Goal: Communication & Community: Answer question/provide support

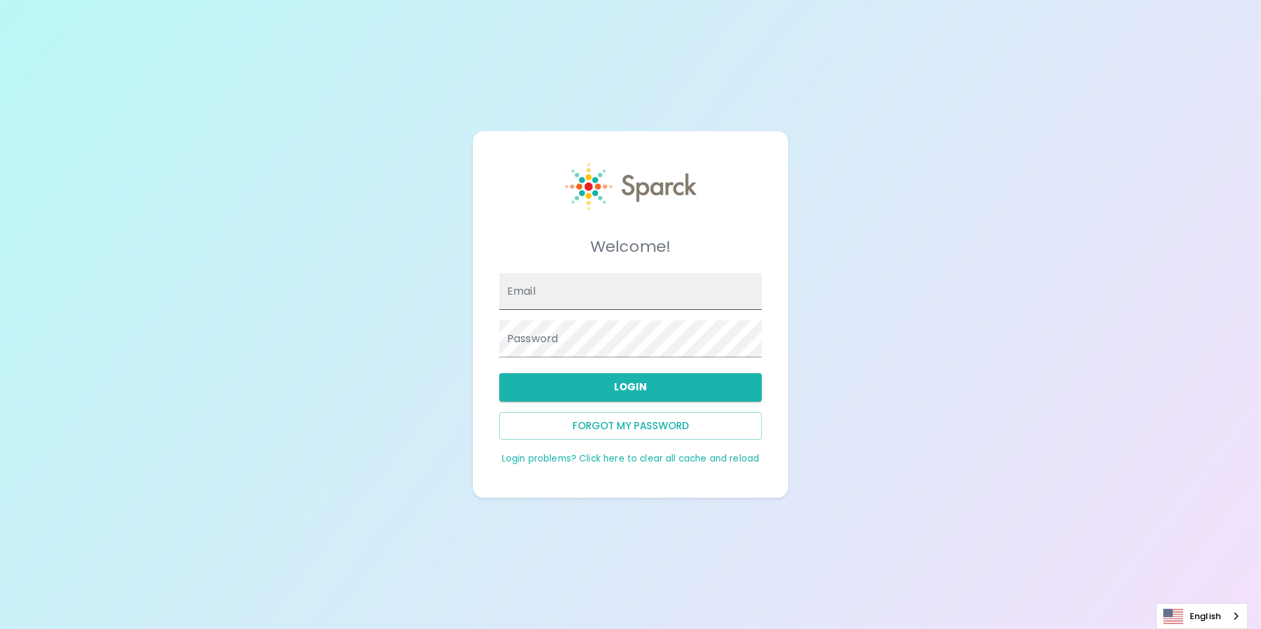
click at [633, 292] on input "Email" at bounding box center [630, 291] width 263 height 37
type input "[EMAIL_ADDRESS][DOMAIN_NAME]"
drag, startPoint x: 652, startPoint y: 387, endPoint x: 652, endPoint y: 395, distance: 7.3
click at [652, 393] on button "Login" at bounding box center [630, 387] width 263 height 28
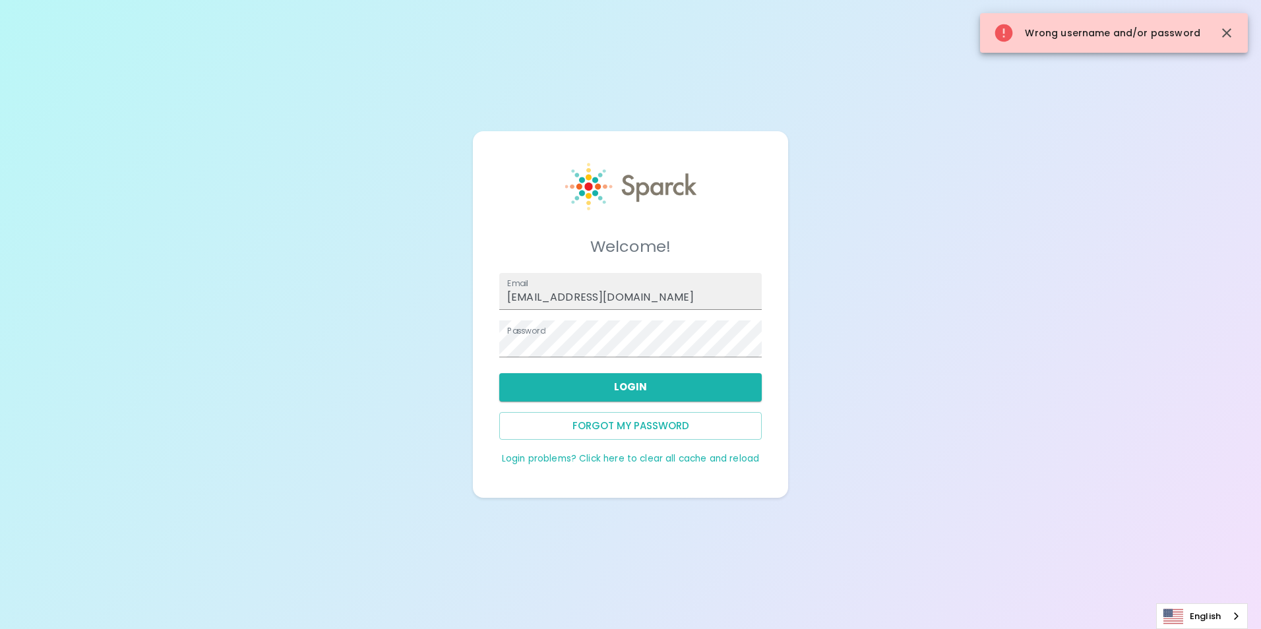
click at [189, 364] on div "Welcome! Email [EMAIL_ADDRESS][DOMAIN_NAME] Password Login Forgot my password L…" at bounding box center [630, 314] width 1261 height 629
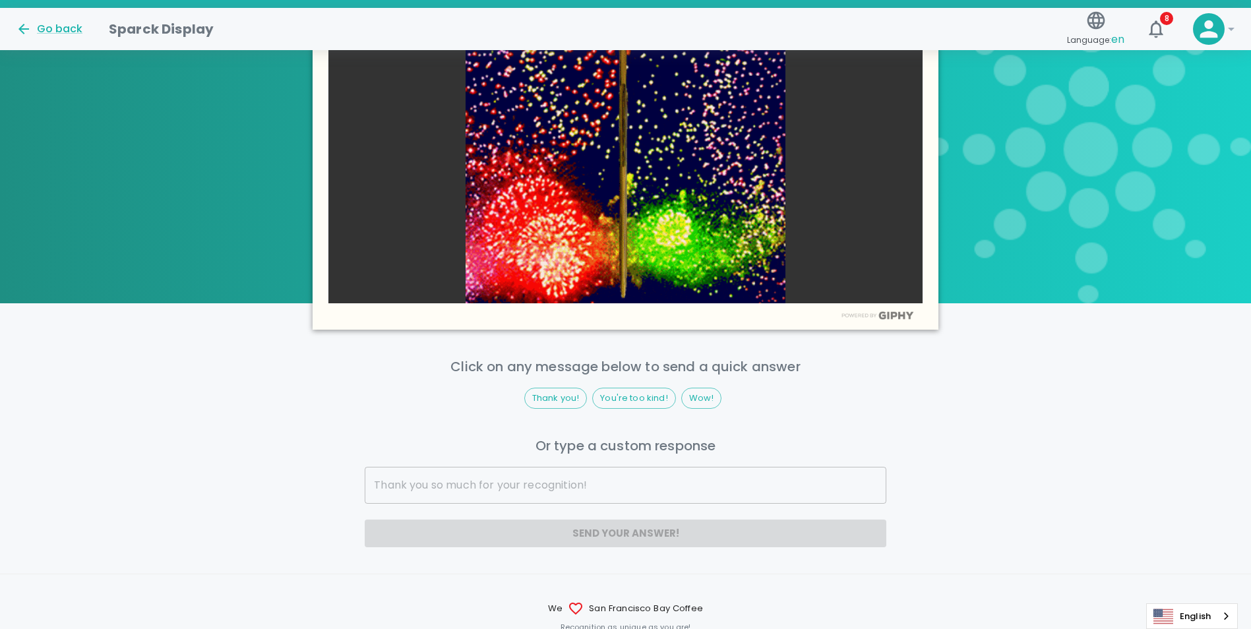
scroll to position [643, 0]
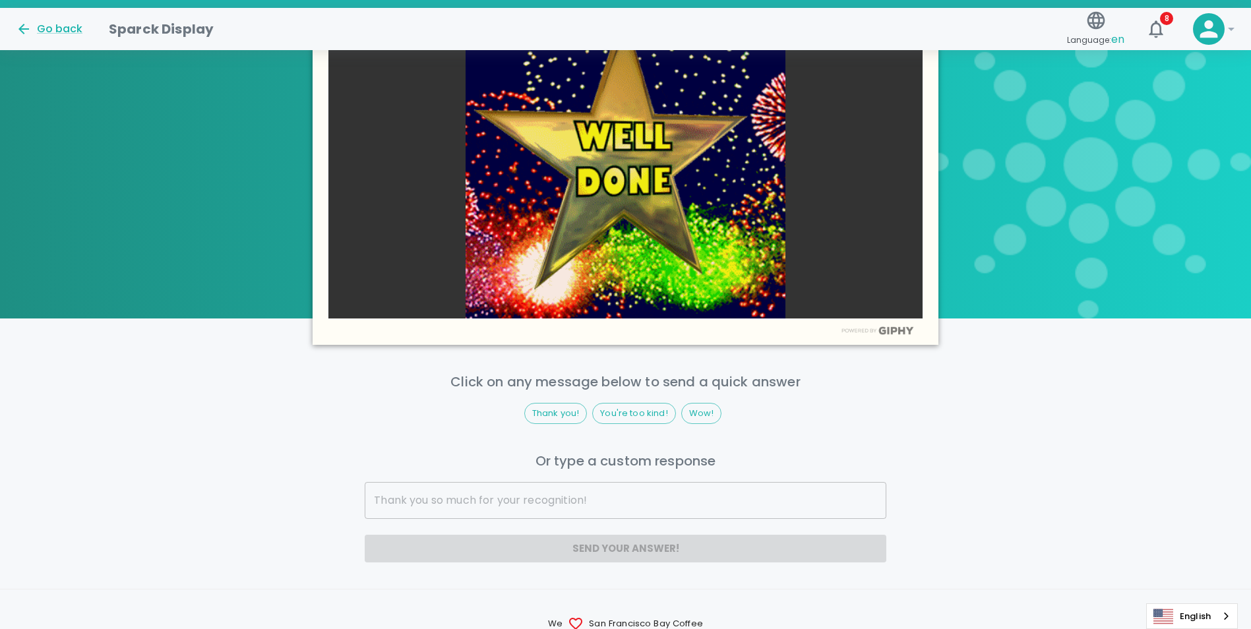
click at [502, 489] on input "text" at bounding box center [625, 500] width 521 height 37
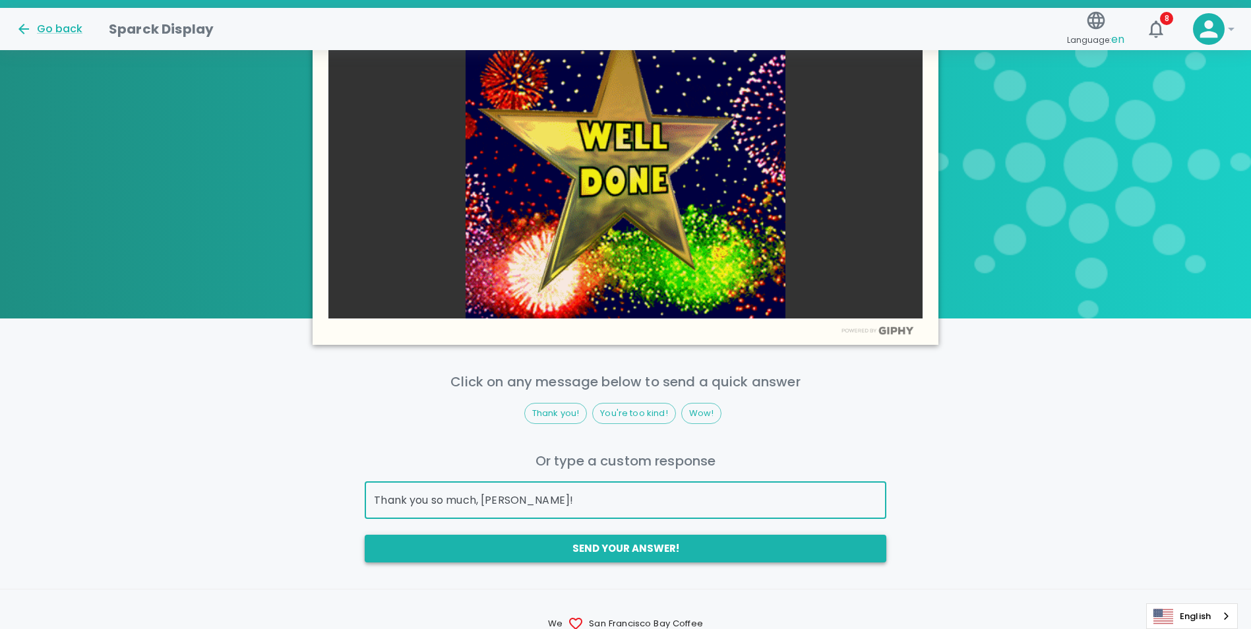
type input "Thank you so much, [PERSON_NAME]!"
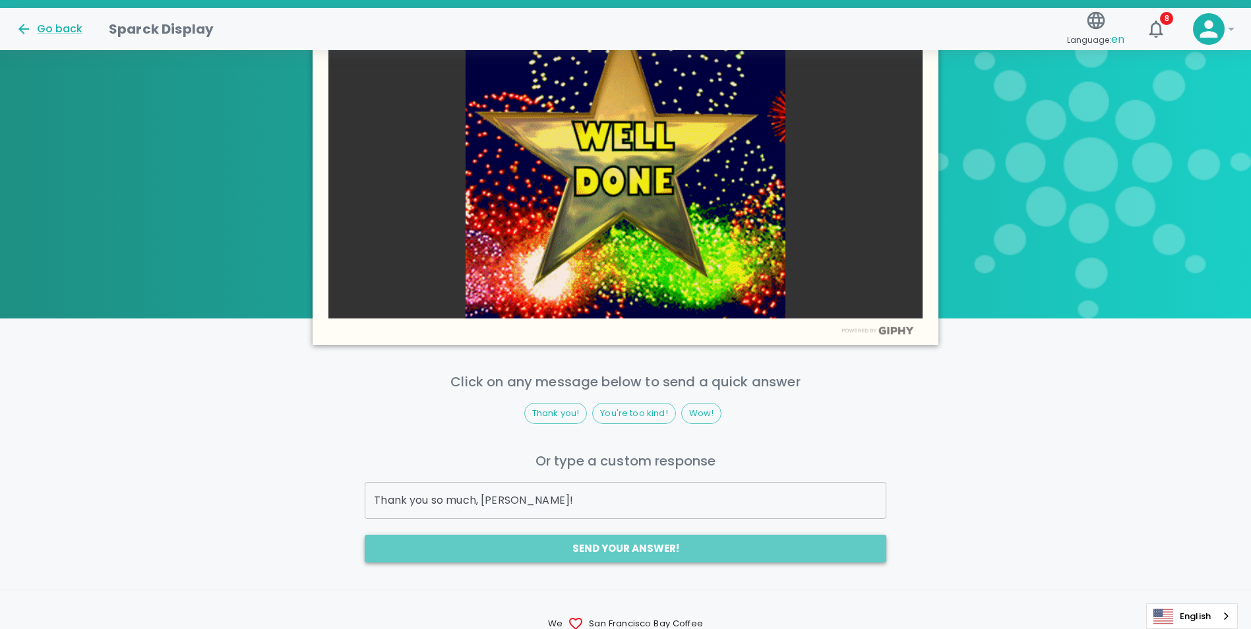
drag, startPoint x: 668, startPoint y: 537, endPoint x: 701, endPoint y: 542, distance: 33.4
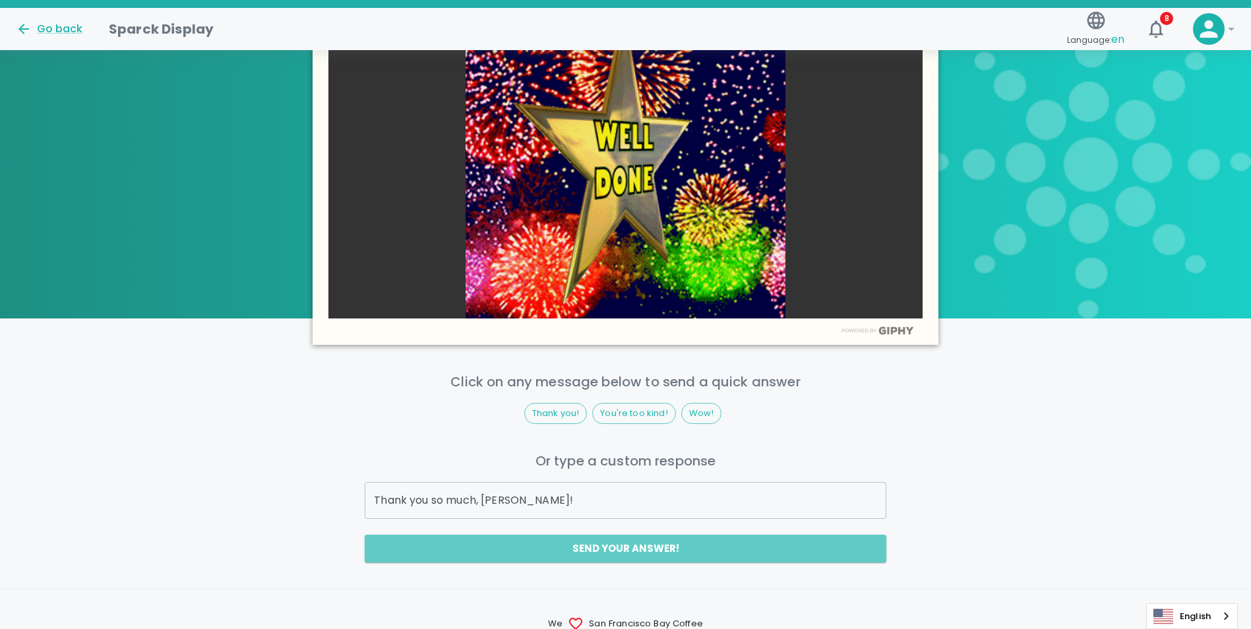
click at [669, 537] on button "Send your answer!" at bounding box center [625, 549] width 521 height 28
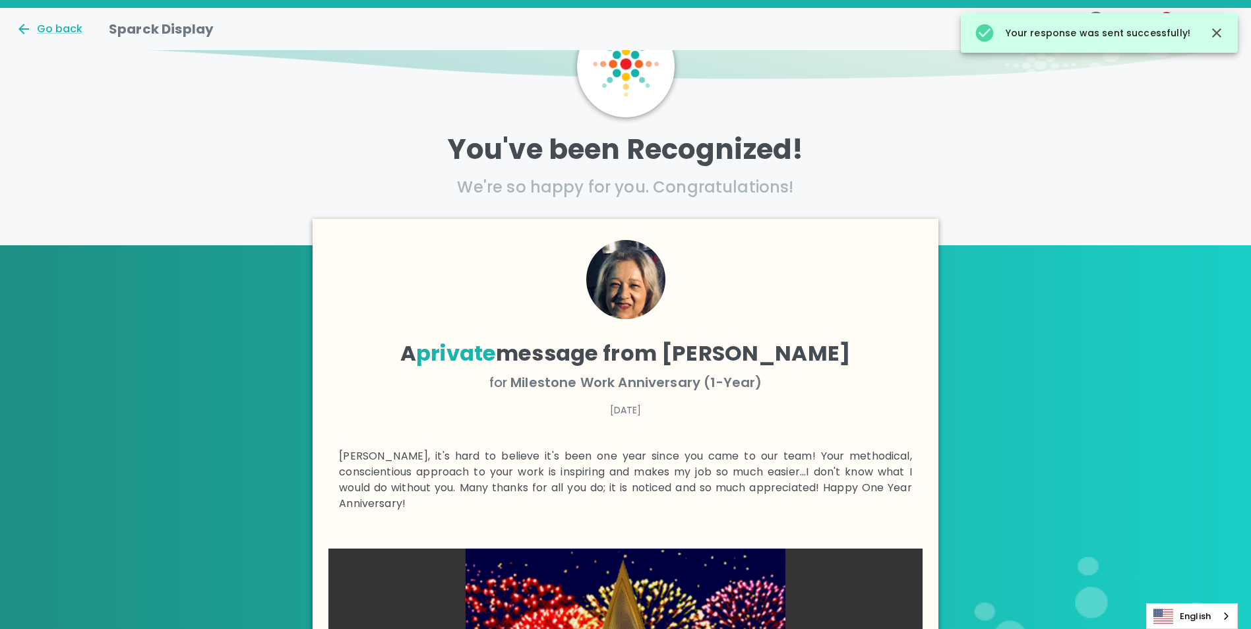
scroll to position [0, 0]
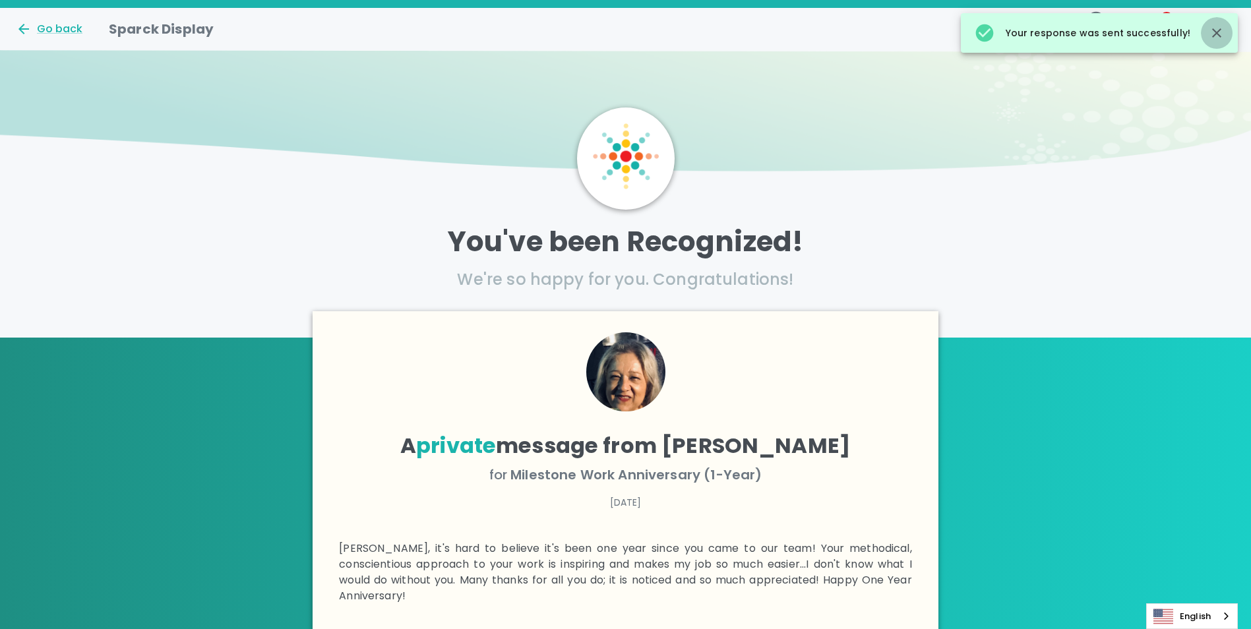
click at [1221, 39] on icon "button" at bounding box center [1217, 33] width 16 height 16
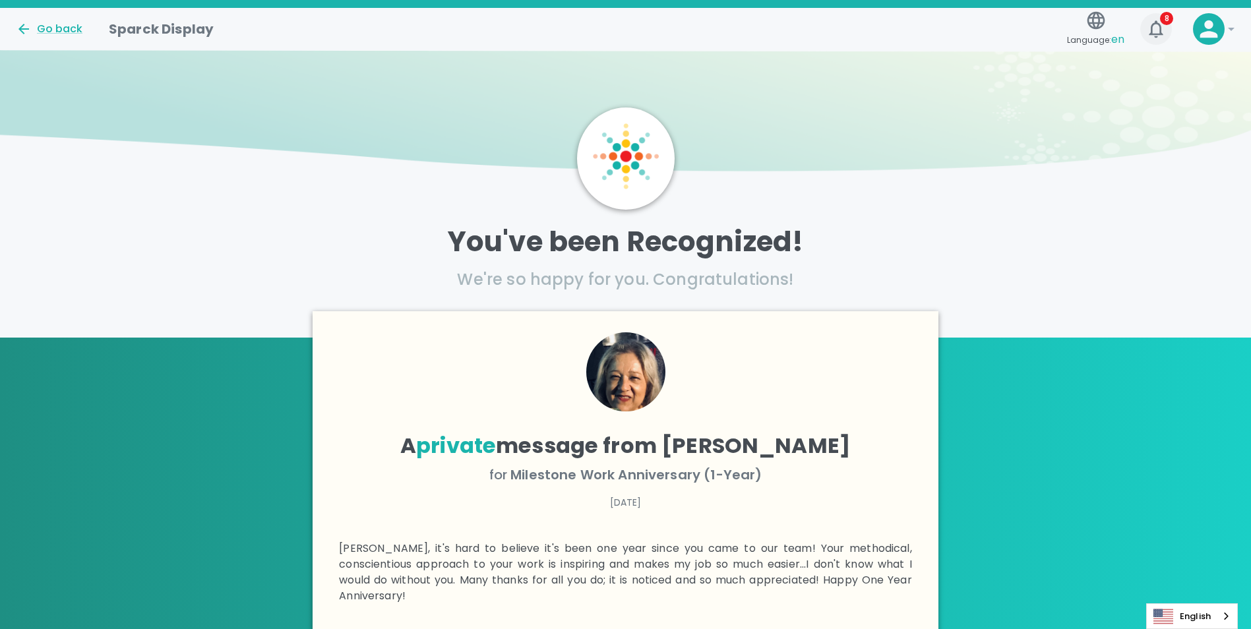
click at [1160, 27] on icon "button" at bounding box center [1156, 28] width 14 height 17
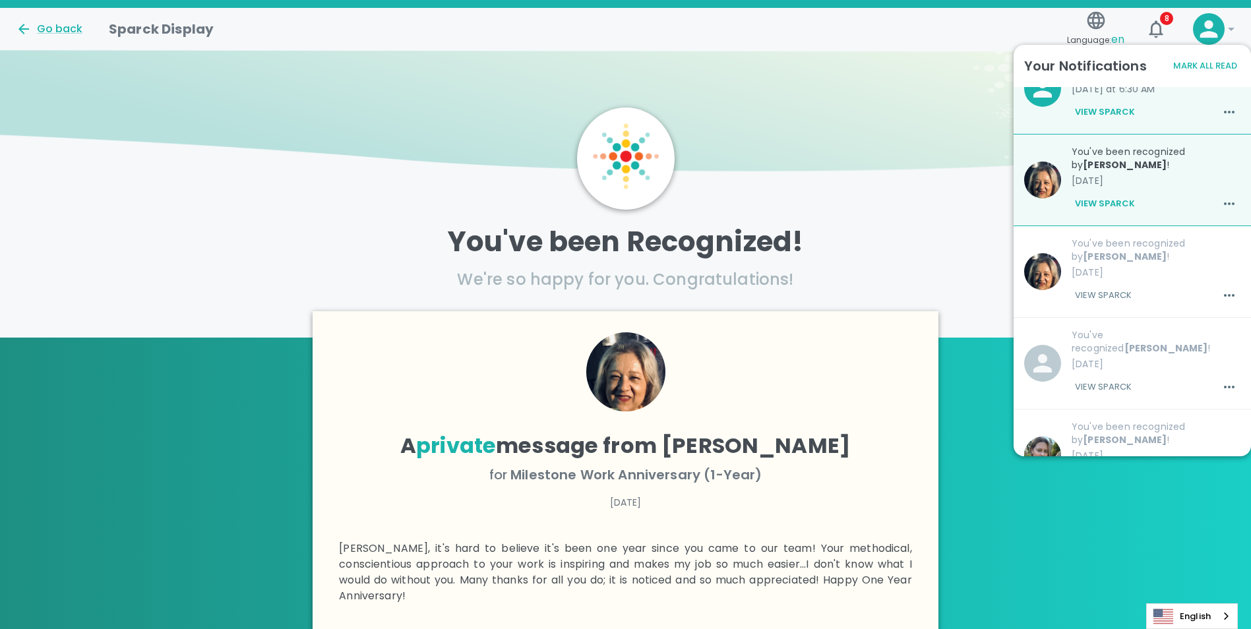
scroll to position [66, 0]
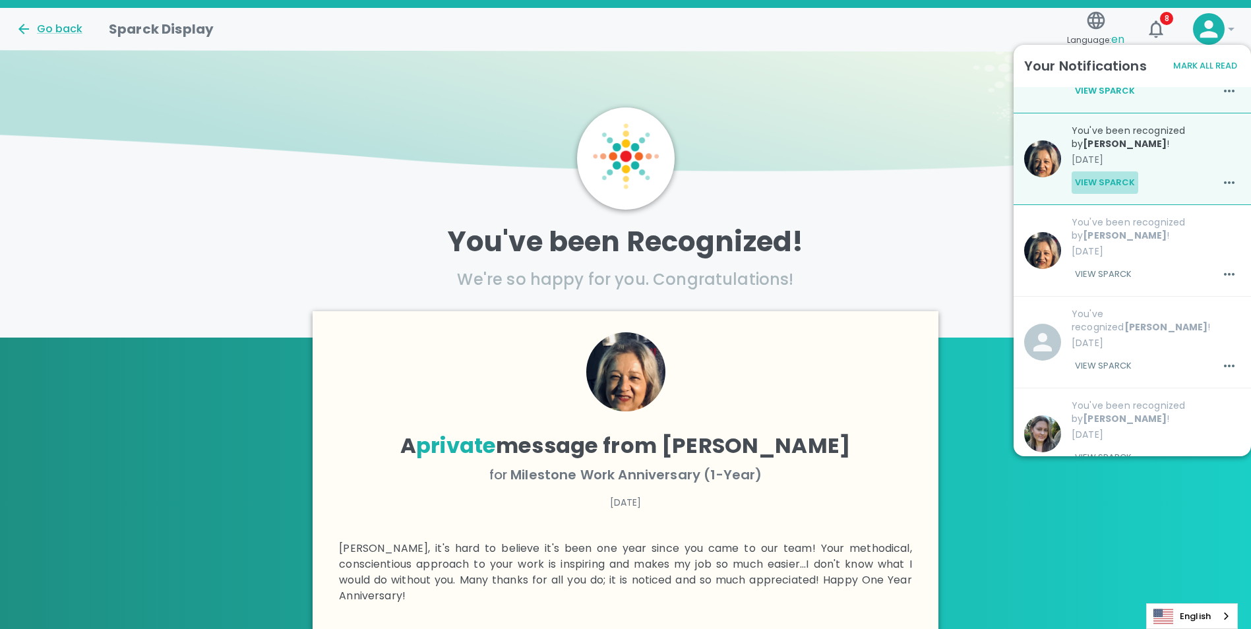
click at [1099, 181] on button "View Sparck" at bounding box center [1105, 183] width 67 height 22
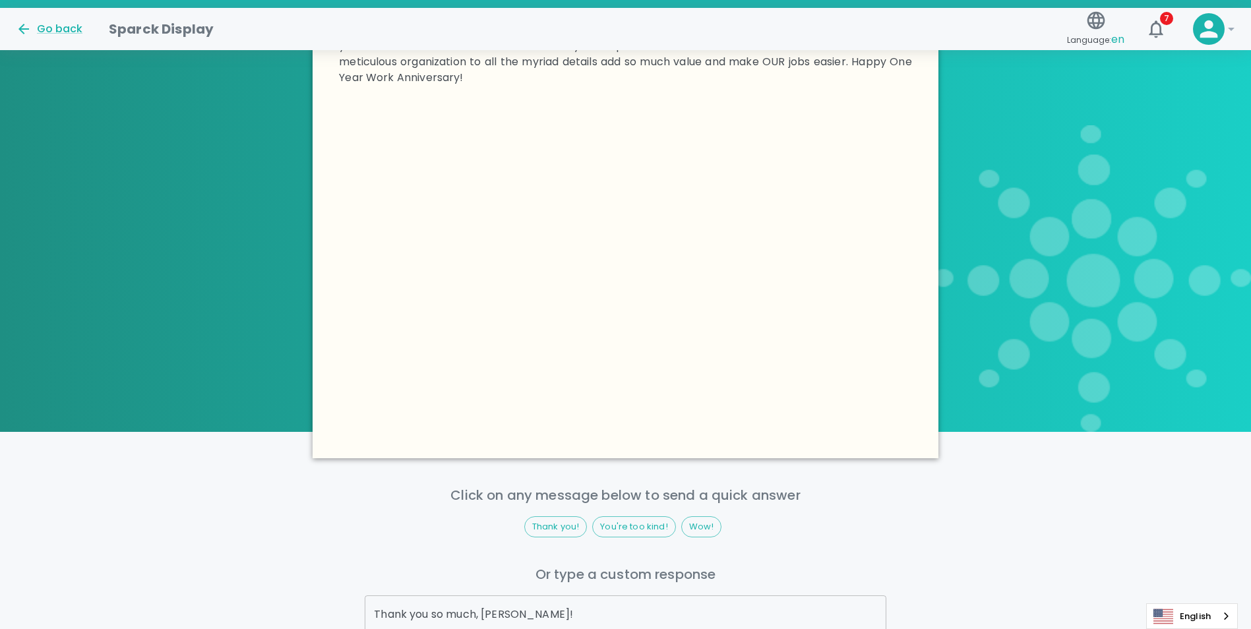
scroll to position [924, 0]
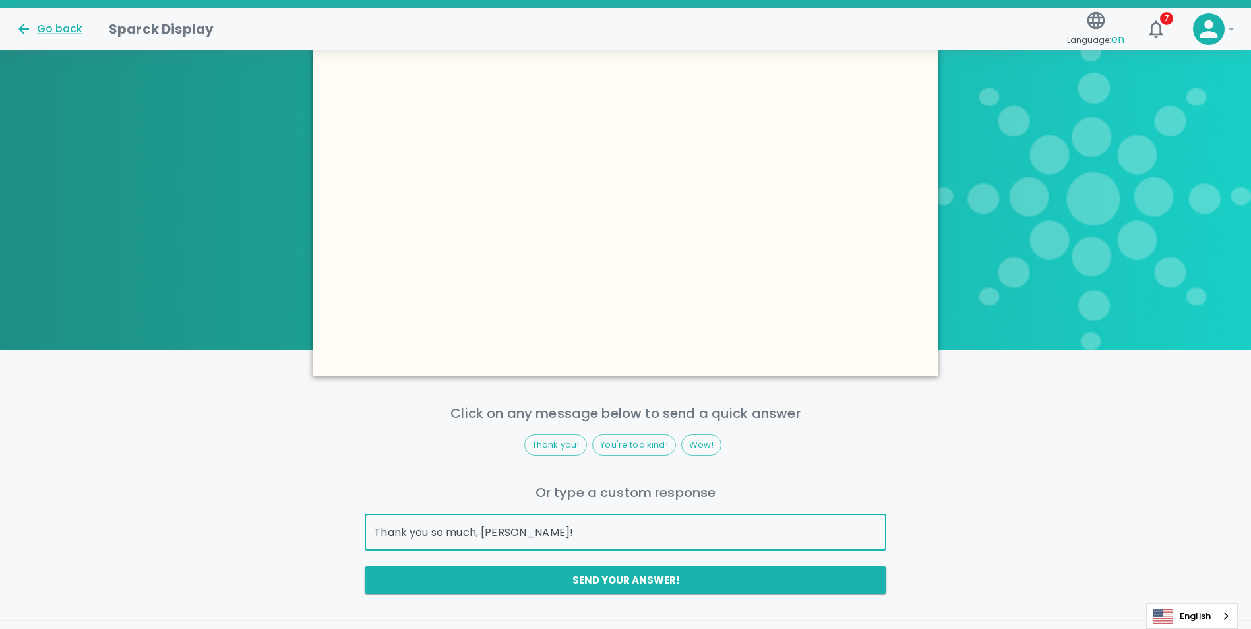
drag, startPoint x: 549, startPoint y: 533, endPoint x: 365, endPoint y: 524, distance: 183.6
click at [365, 524] on input "Thank you so much, [PERSON_NAME]!" at bounding box center [625, 532] width 521 height 37
type input "Aweee thank [PERSON_NAME]!"
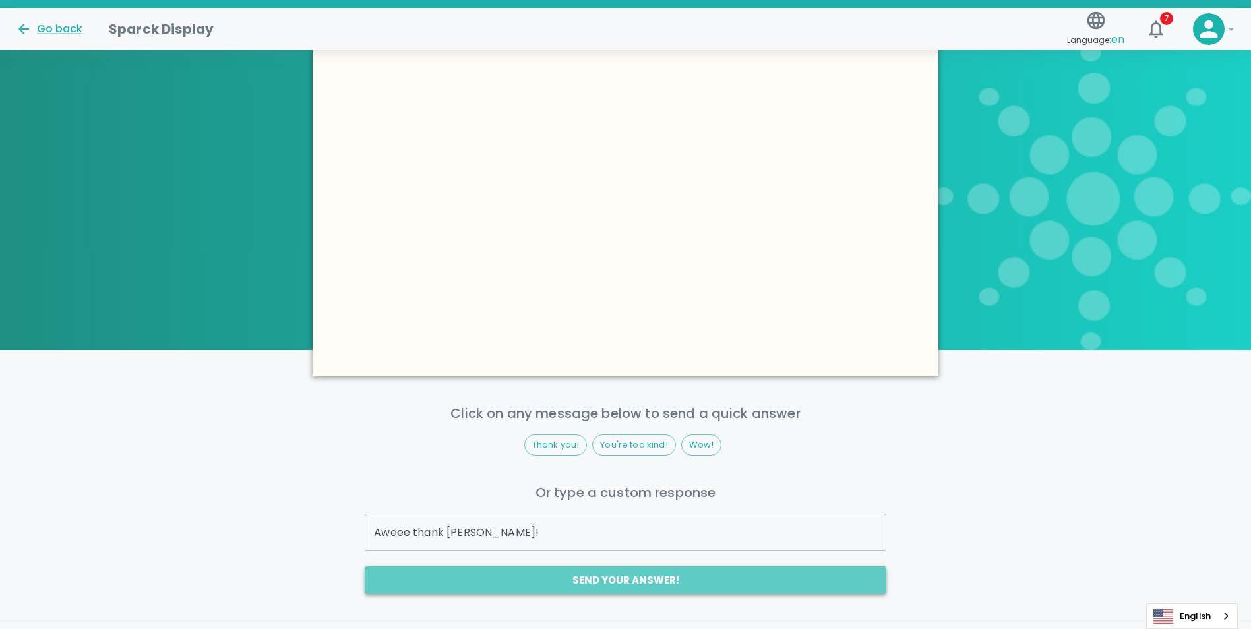
click at [561, 584] on button "Send your answer!" at bounding box center [625, 581] width 521 height 28
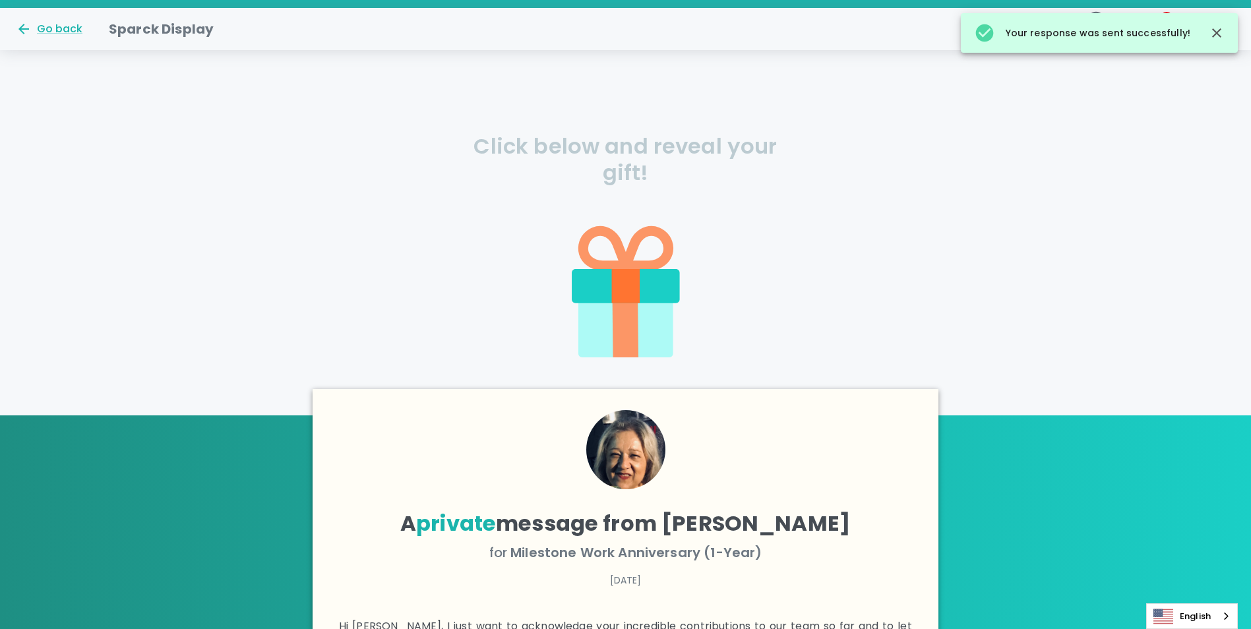
scroll to position [66, 0]
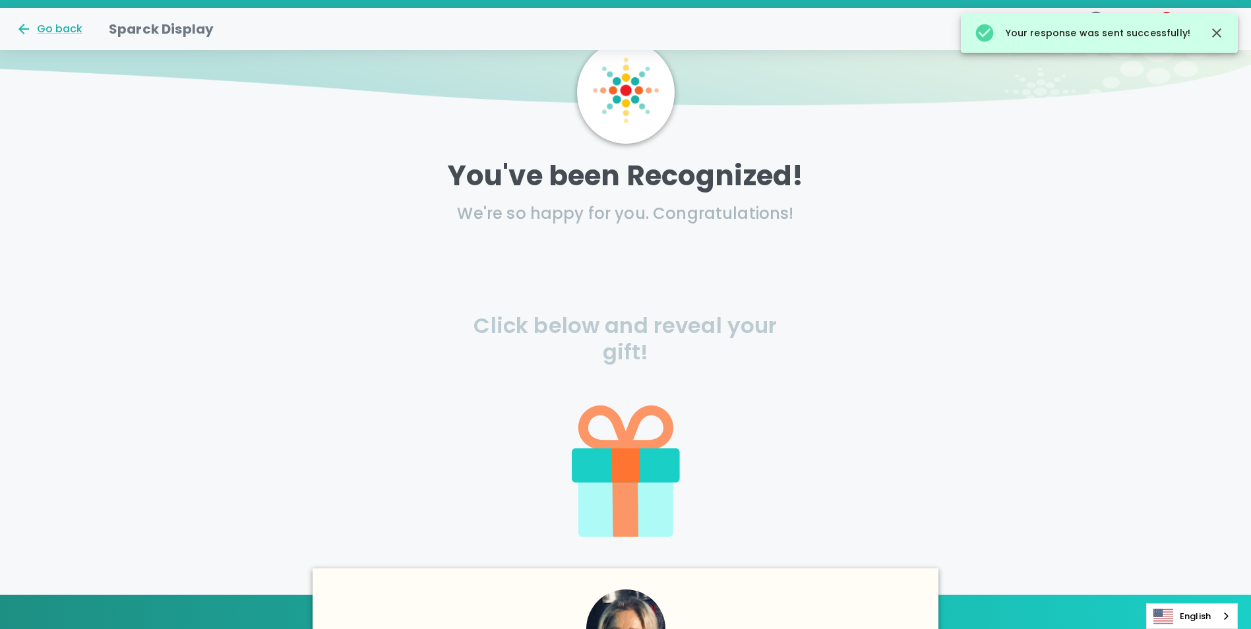
click at [621, 472] on icon at bounding box center [626, 466] width 28 height 34
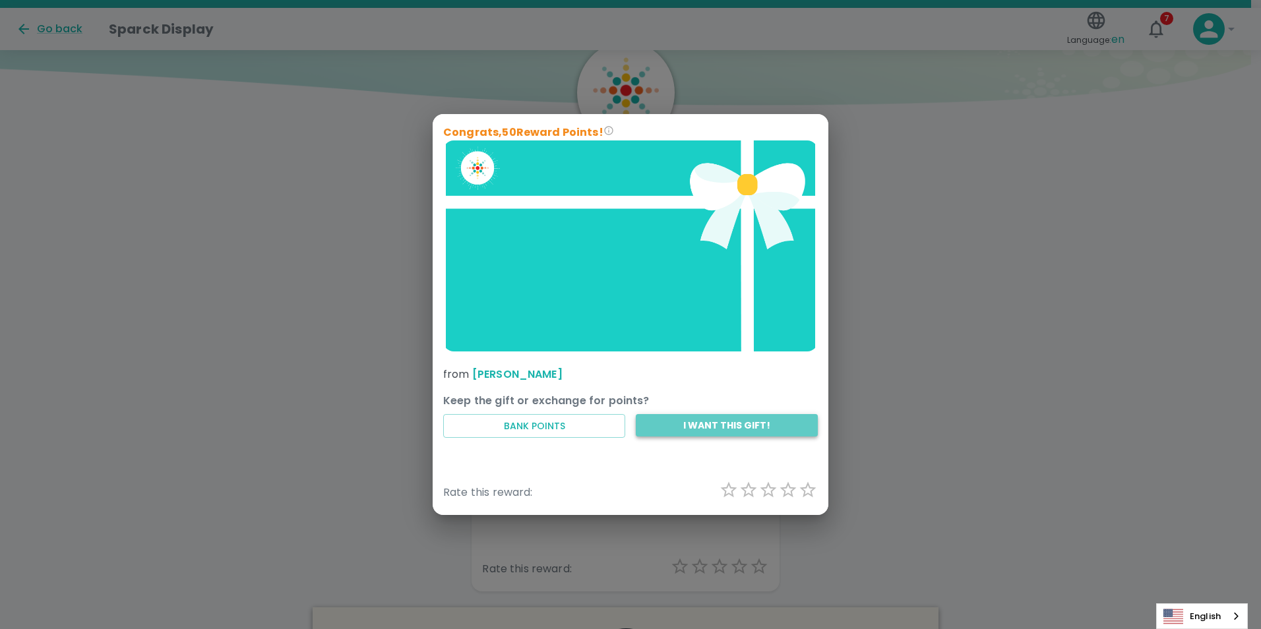
click at [690, 428] on button "I want this gift!" at bounding box center [727, 425] width 182 height 23
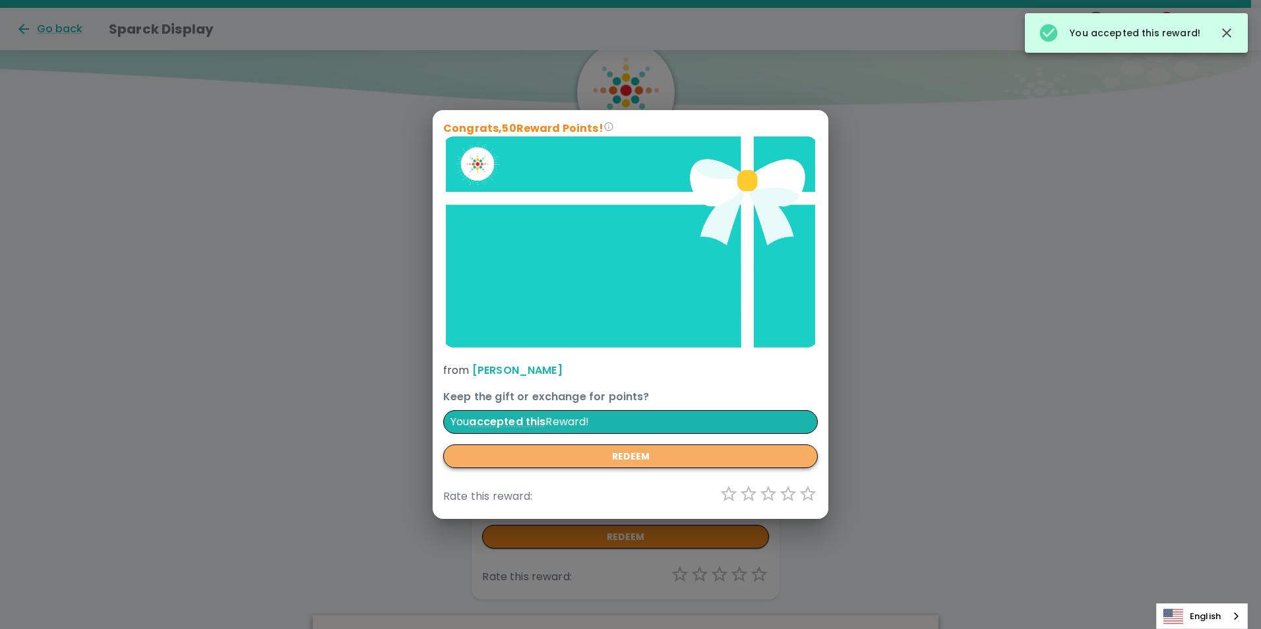
click at [672, 457] on button "redeem" at bounding box center [630, 457] width 375 height 24
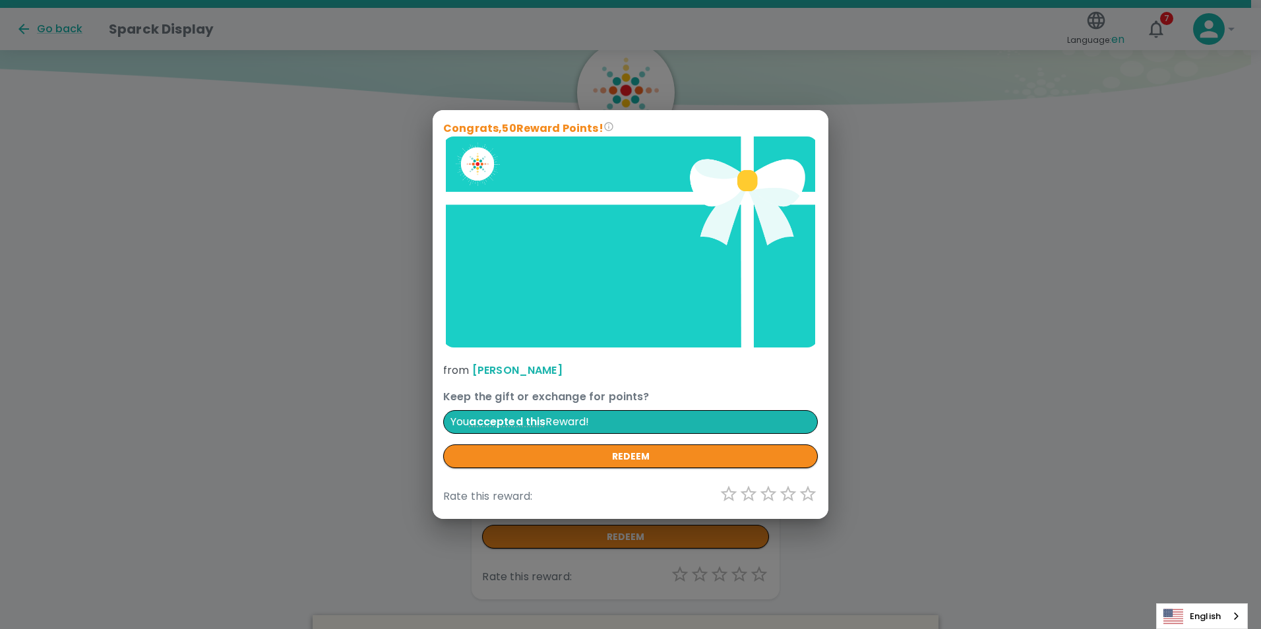
click at [995, 302] on div "Congrats, 50 Reward Points! from [PERSON_NAME] Keep the gift or exchange for po…" at bounding box center [630, 314] width 1261 height 629
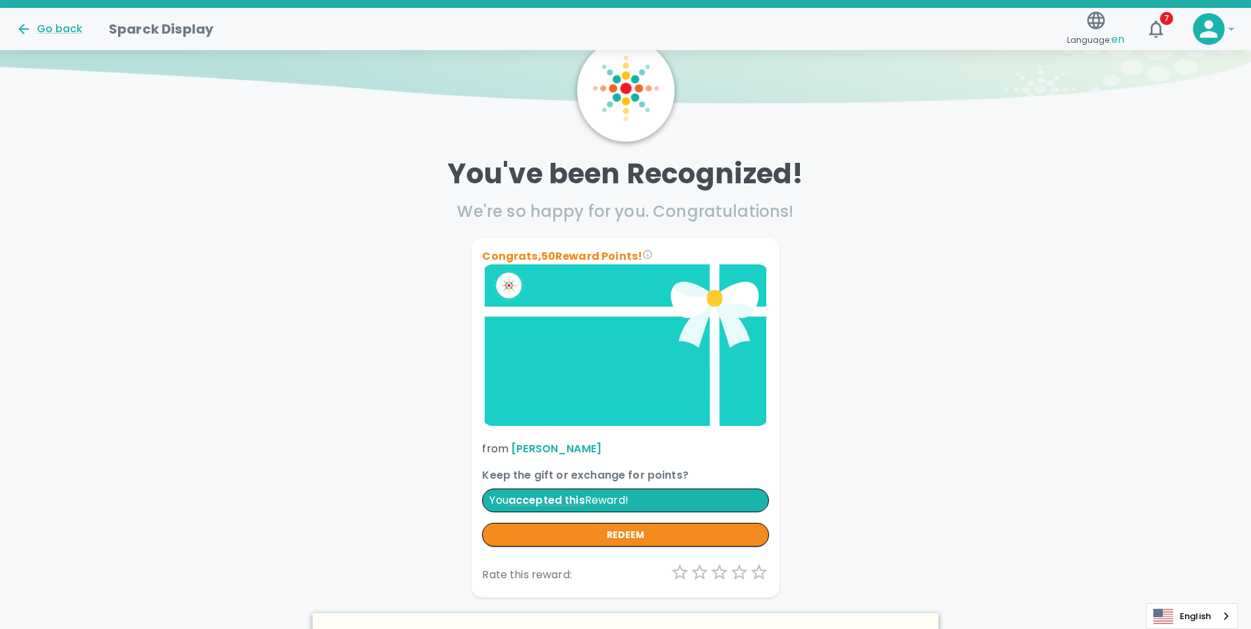
scroll to position [0, 0]
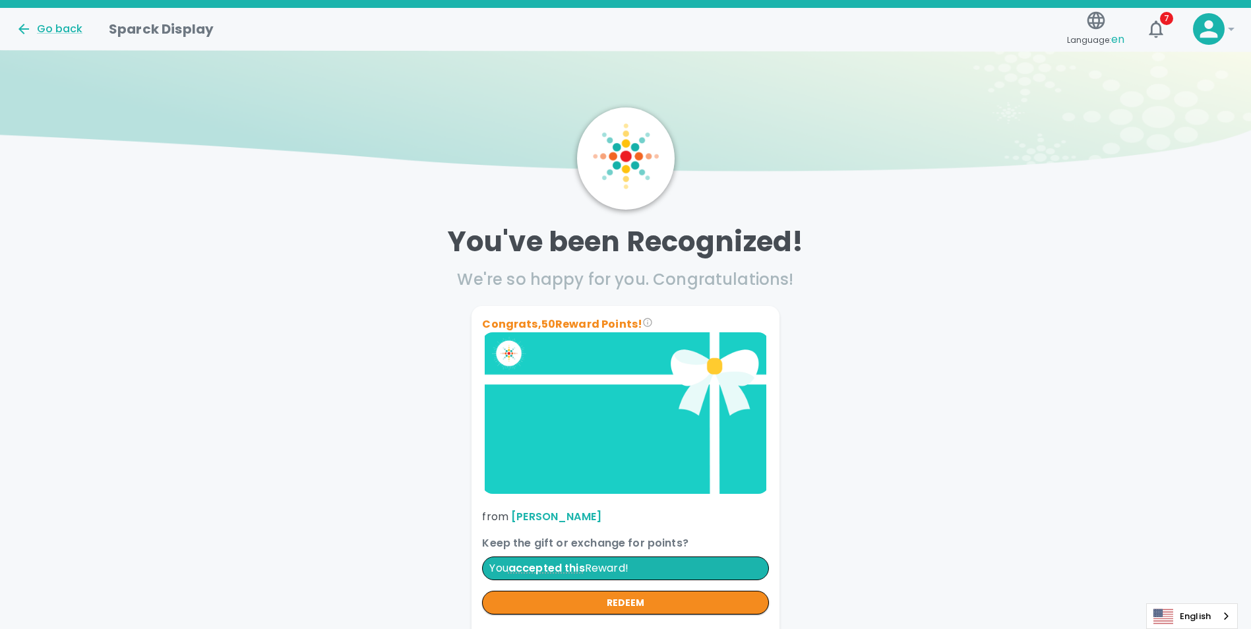
click at [1209, 41] on icon at bounding box center [1209, 29] width 26 height 26
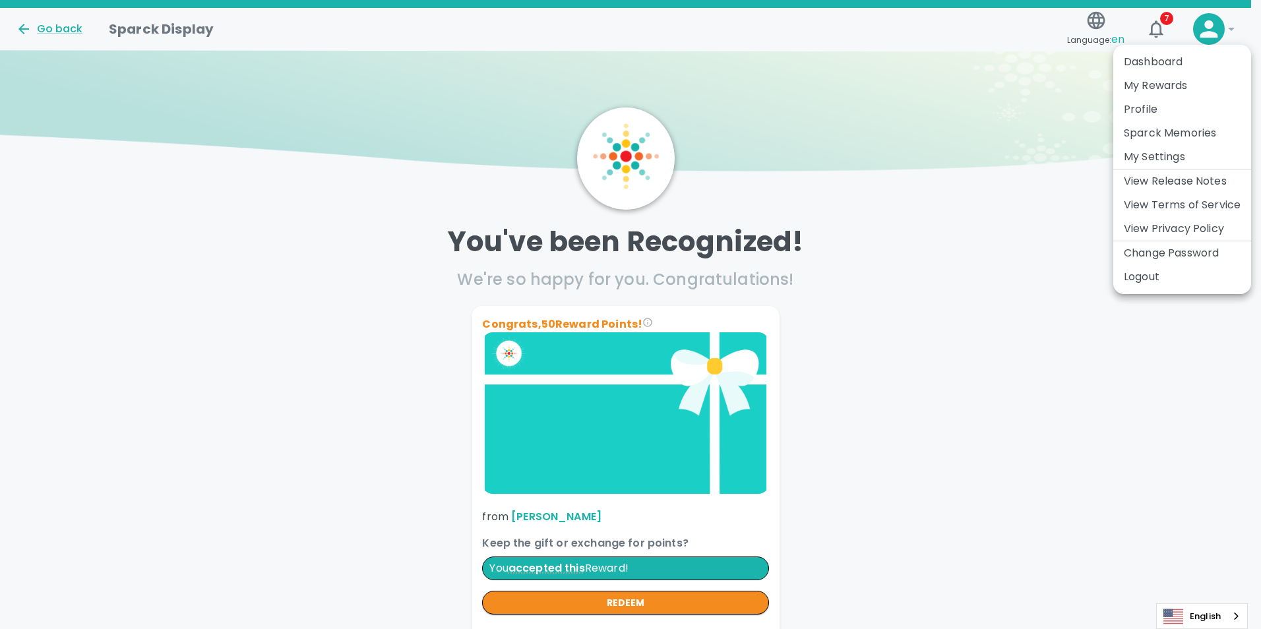
click at [1167, 33] on div at bounding box center [630, 314] width 1261 height 629
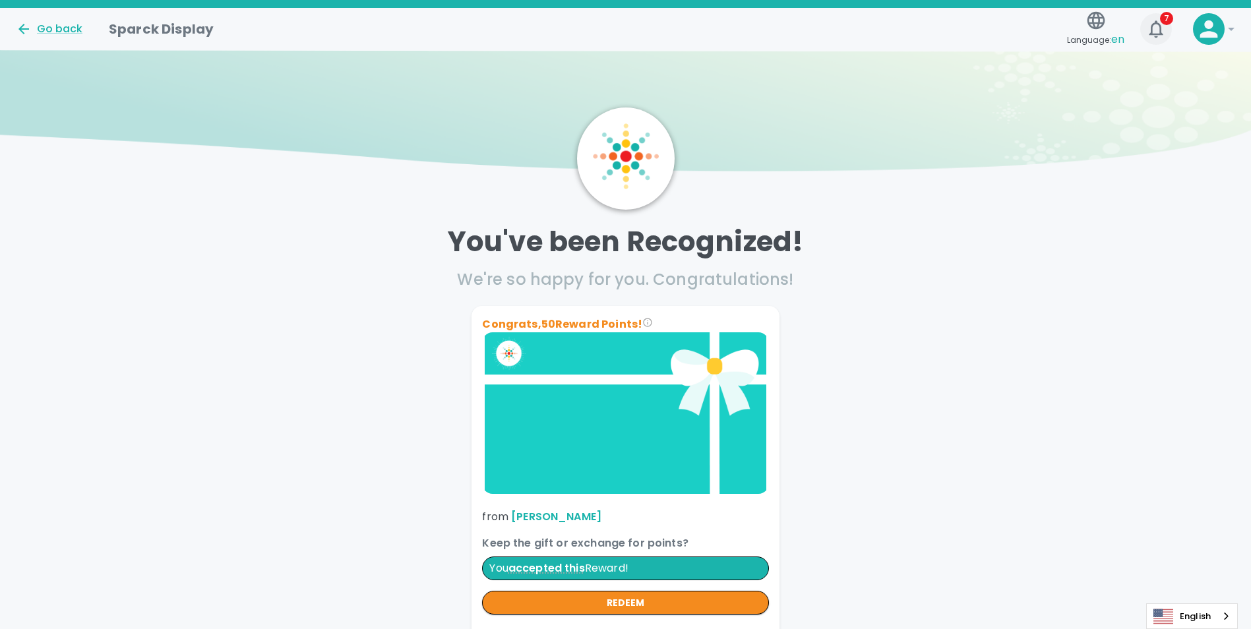
click at [1166, 33] on icon "button" at bounding box center [1156, 28] width 21 height 21
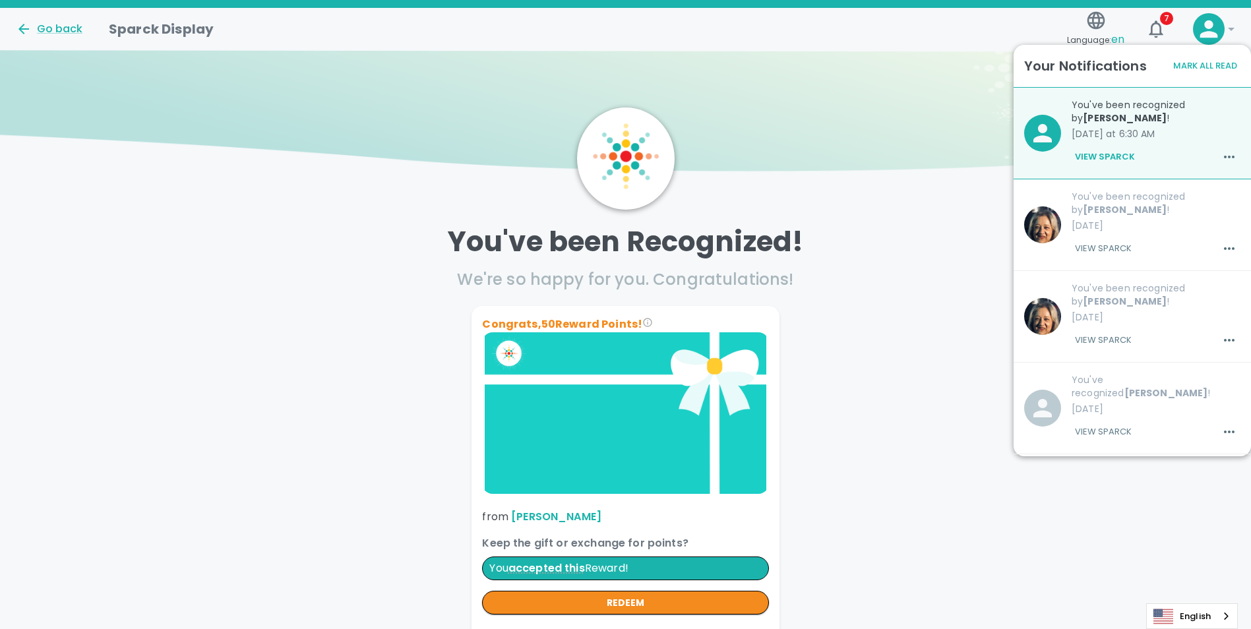
click at [1119, 153] on button "View Sparck" at bounding box center [1105, 157] width 67 height 22
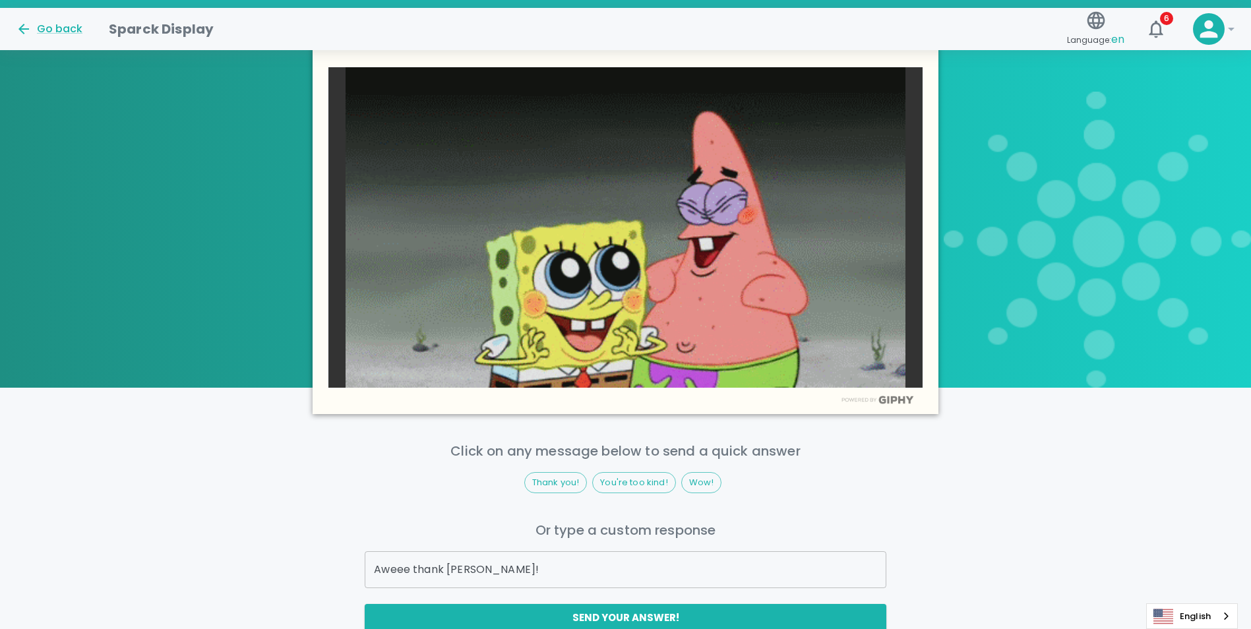
scroll to position [660, 0]
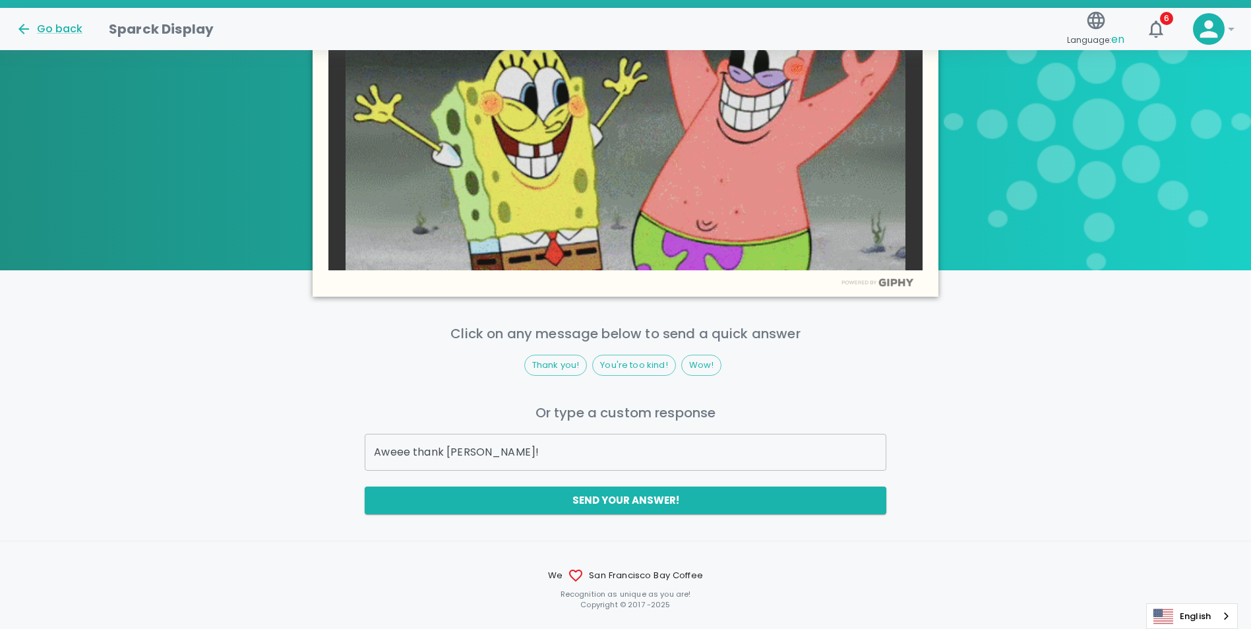
drag, startPoint x: 565, startPoint y: 454, endPoint x: 555, endPoint y: 453, distance: 9.9
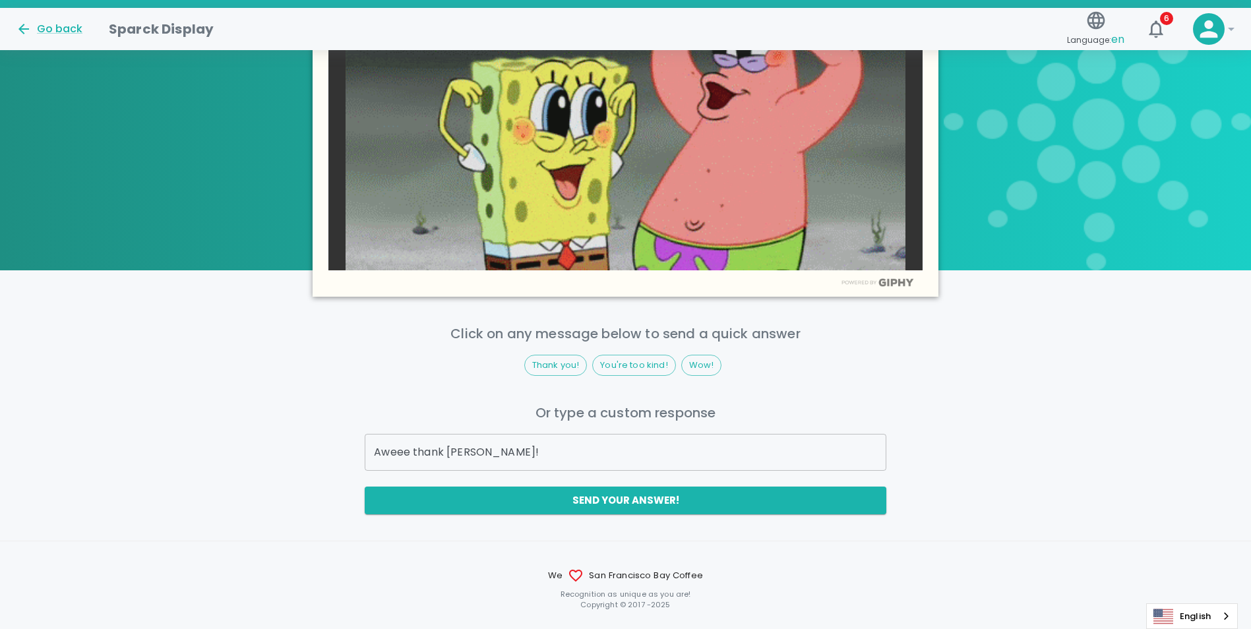
click at [564, 453] on input "Aweee thank [PERSON_NAME]!" at bounding box center [625, 452] width 521 height 37
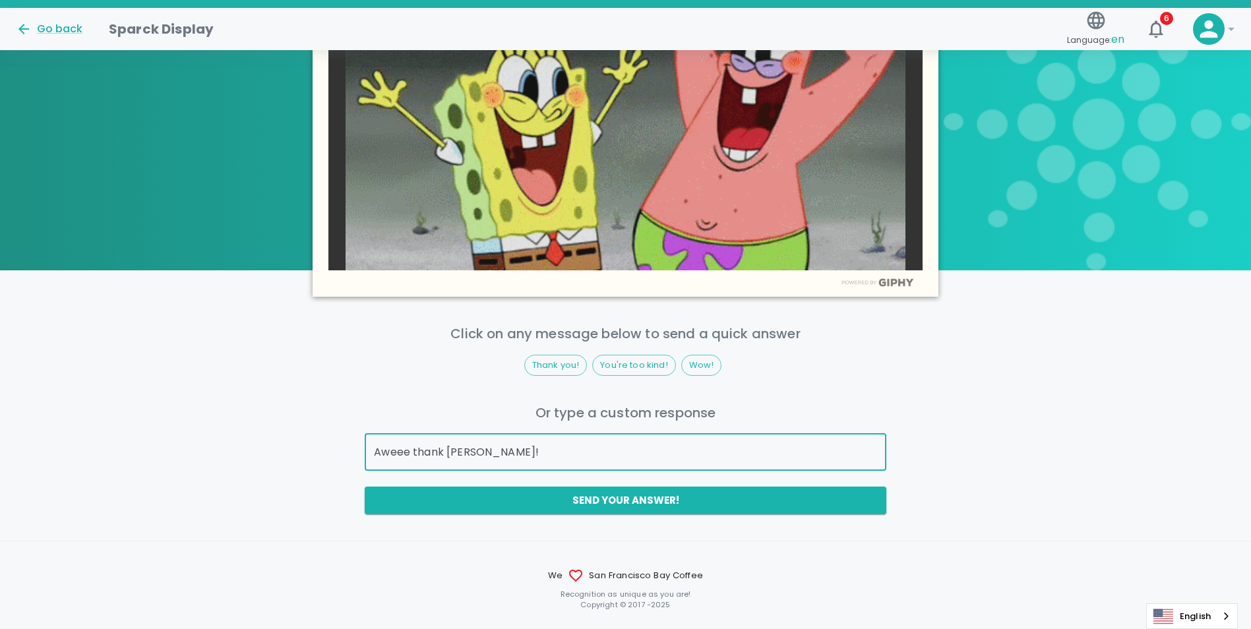
drag, startPoint x: 548, startPoint y: 453, endPoint x: 254, endPoint y: 438, distance: 294.6
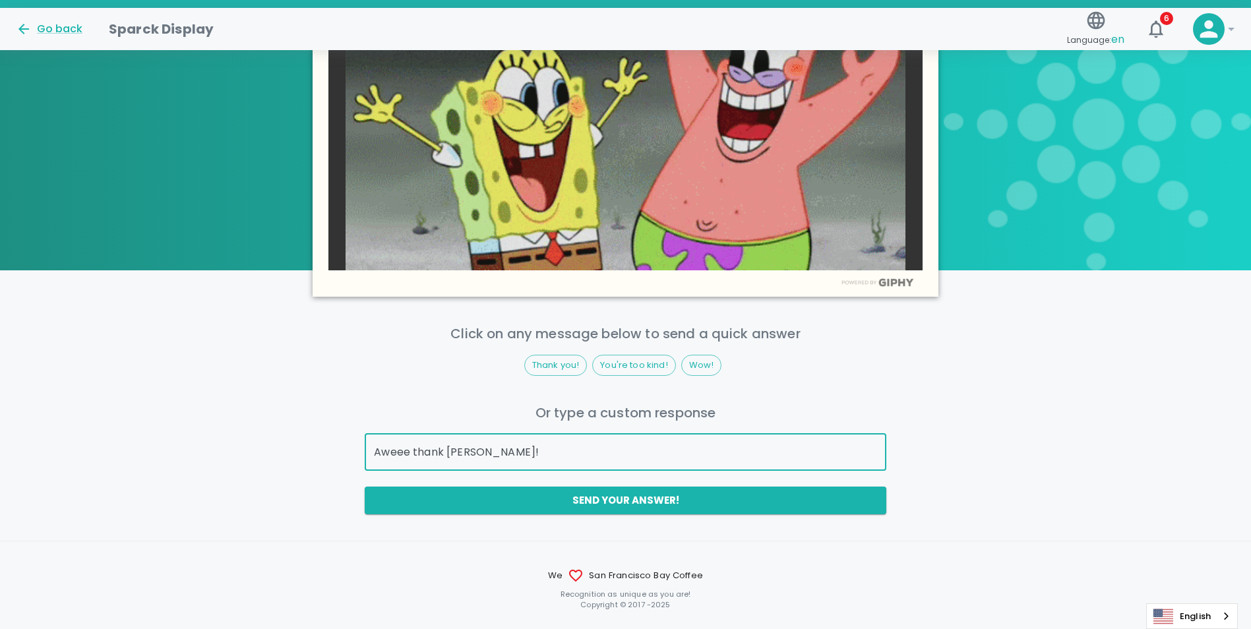
click at [254, 438] on div "Click on any message below to send a quick answer Thank you! You're too kind! W…" at bounding box center [625, 418] width 1251 height 191
type input "Thank you so much, Friend!! Means the world!"
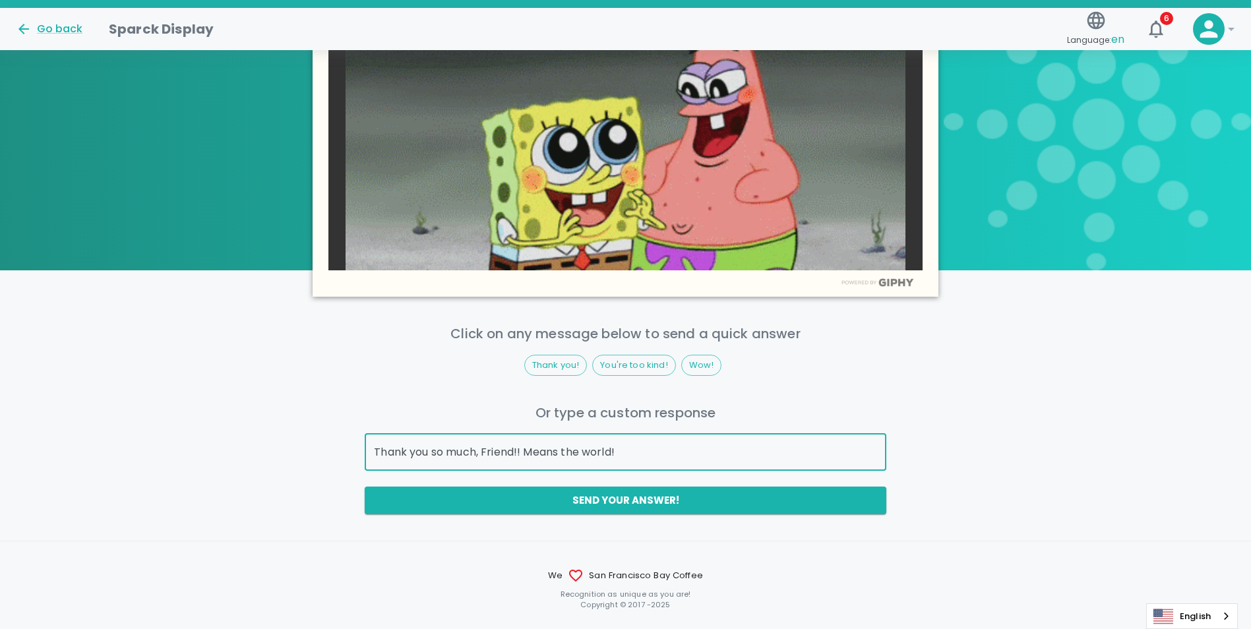
click at [681, 501] on button "Send your answer!" at bounding box center [625, 501] width 521 height 28
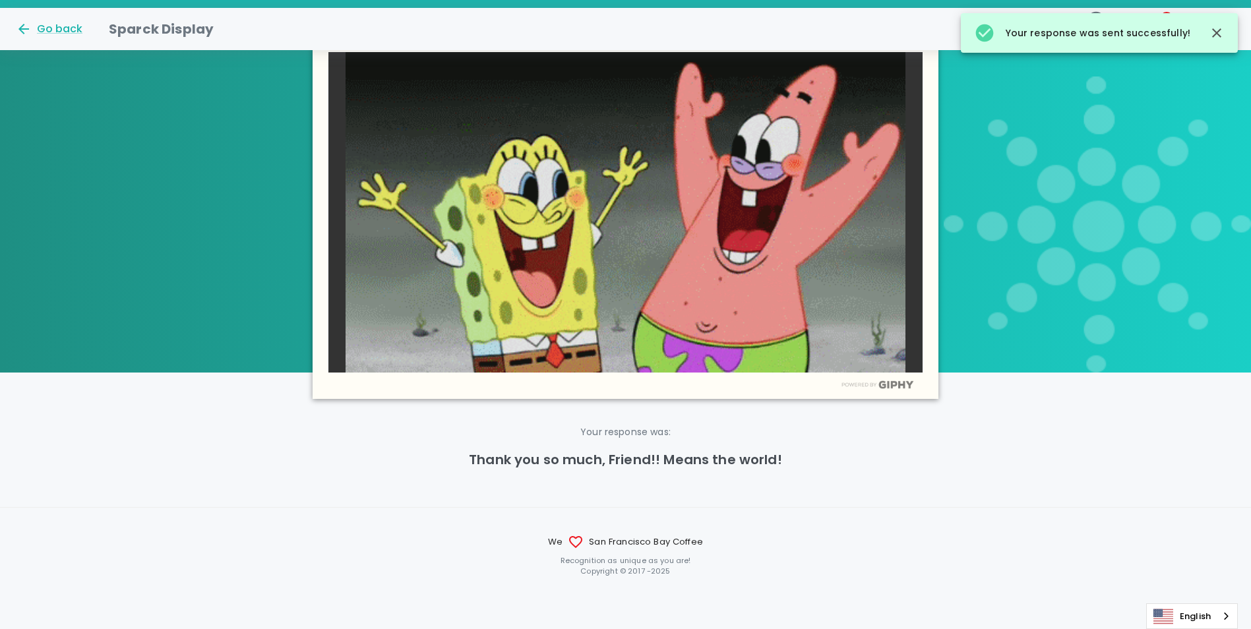
scroll to position [426, 0]
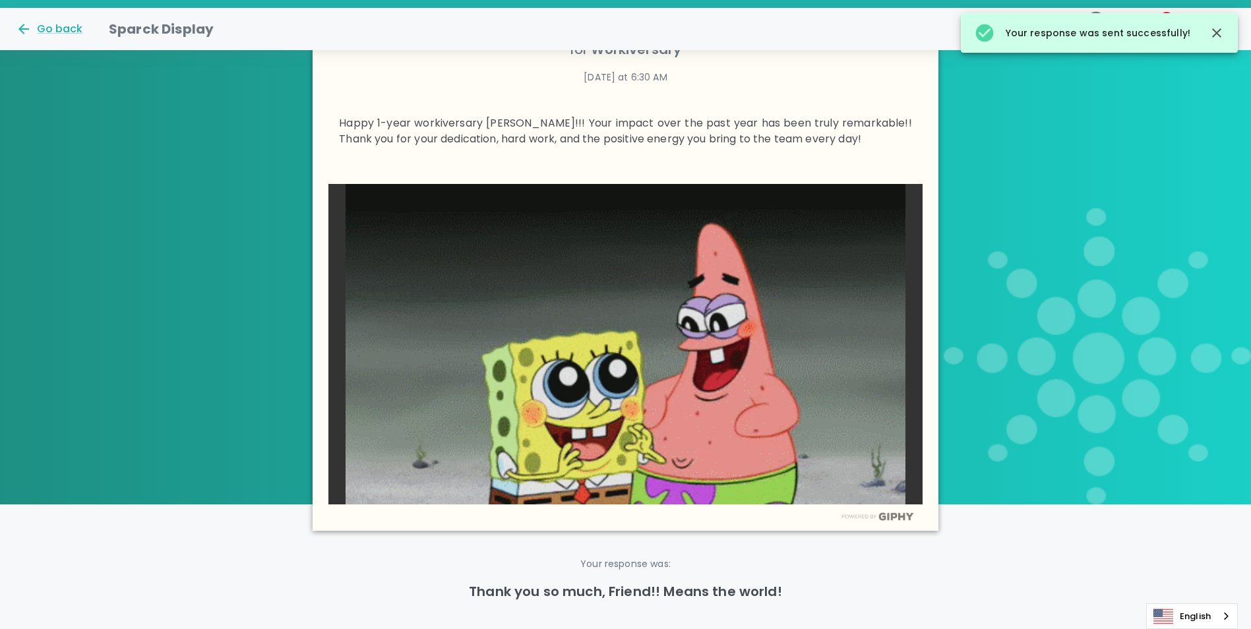
click at [1217, 29] on icon "button" at bounding box center [1217, 33] width 16 height 16
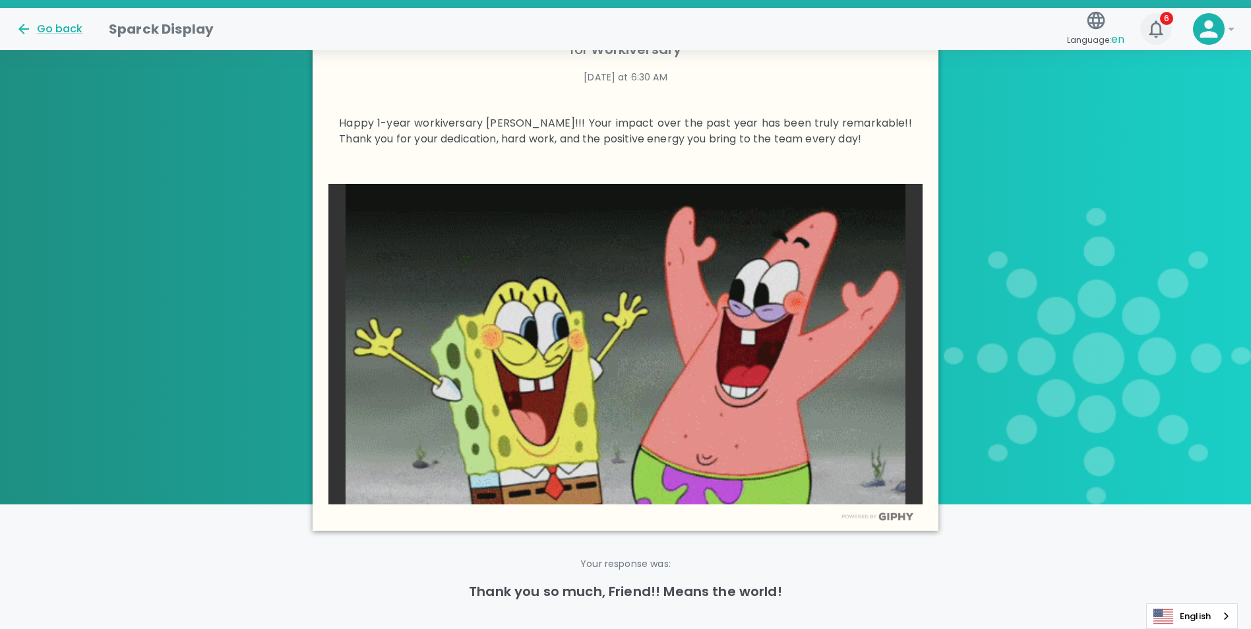
click at [1149, 33] on icon "button" at bounding box center [1156, 28] width 21 height 21
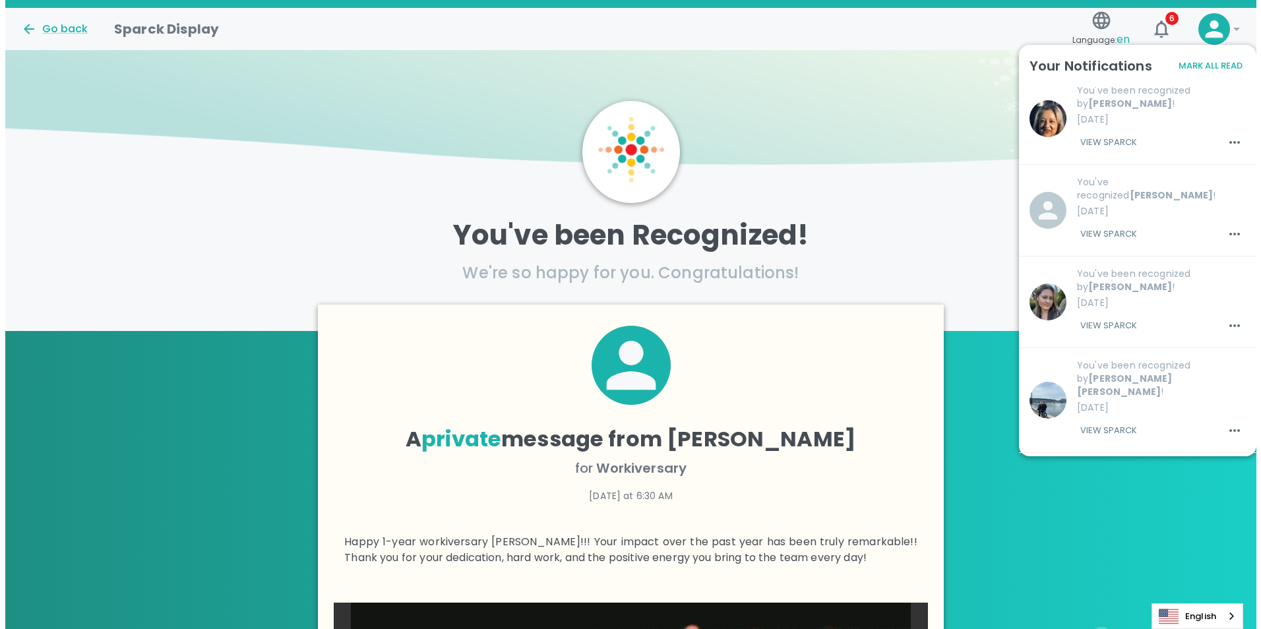
scroll to position [0, 0]
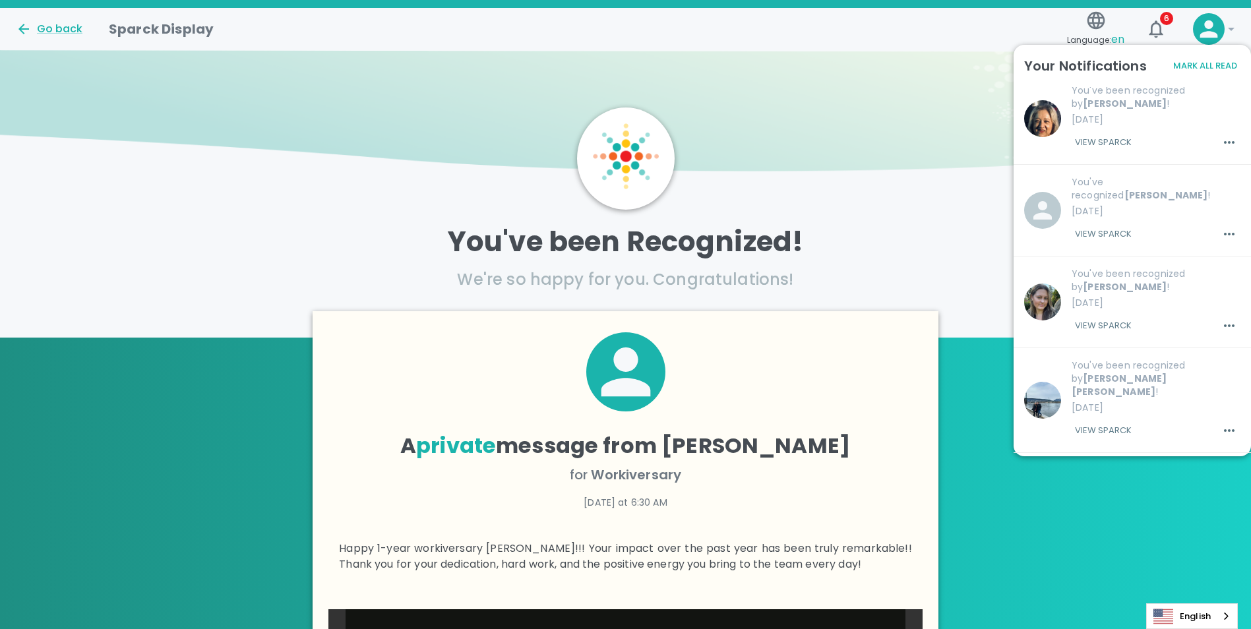
click at [1215, 29] on icon at bounding box center [1209, 29] width 26 height 26
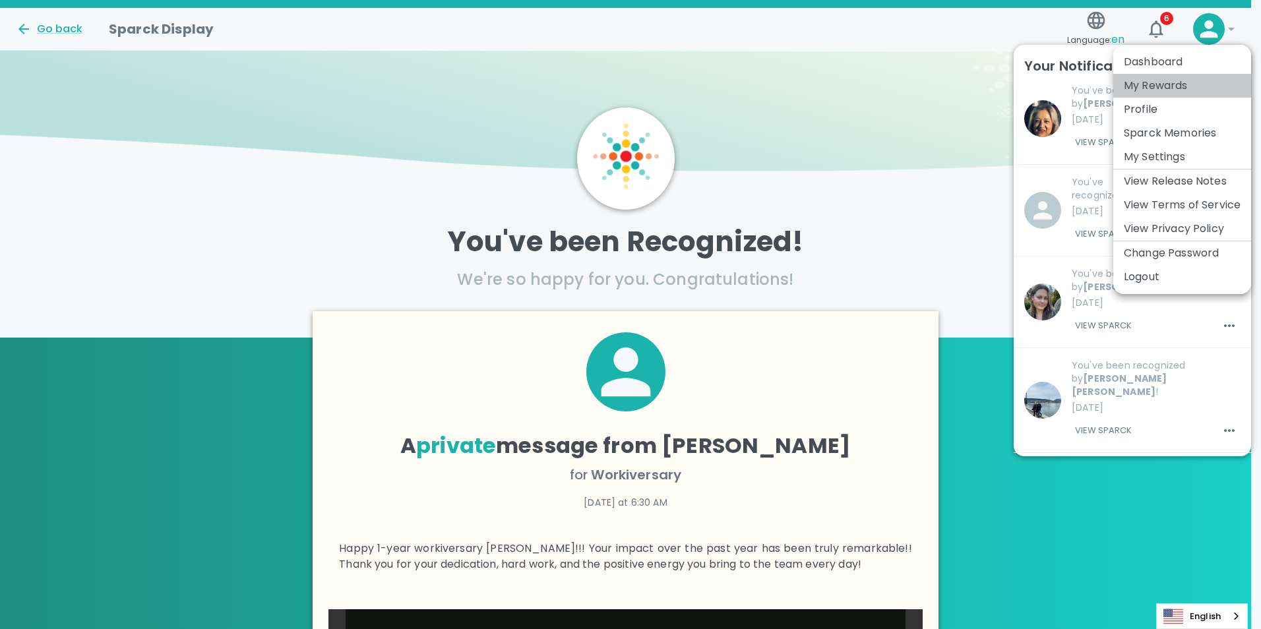
click at [1157, 90] on li "My Rewards" at bounding box center [1183, 86] width 138 height 24
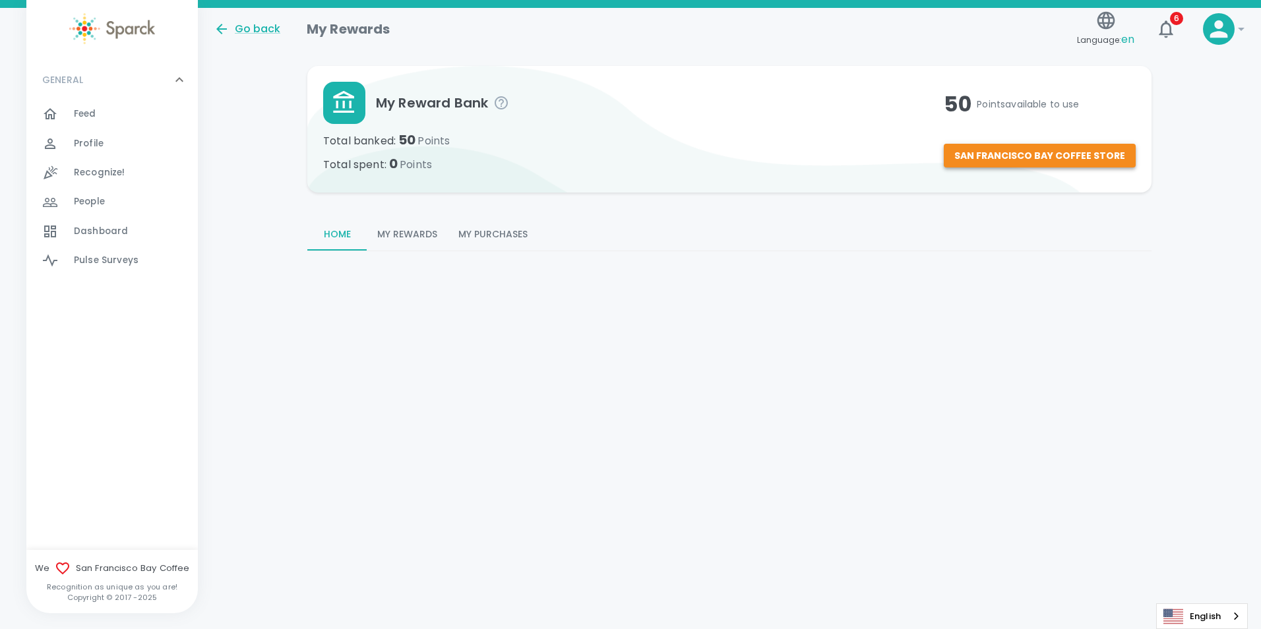
click at [1046, 150] on button "San Francisco Bay Coffee Store" at bounding box center [1040, 156] width 192 height 24
